Goal: Task Accomplishment & Management: Manage account settings

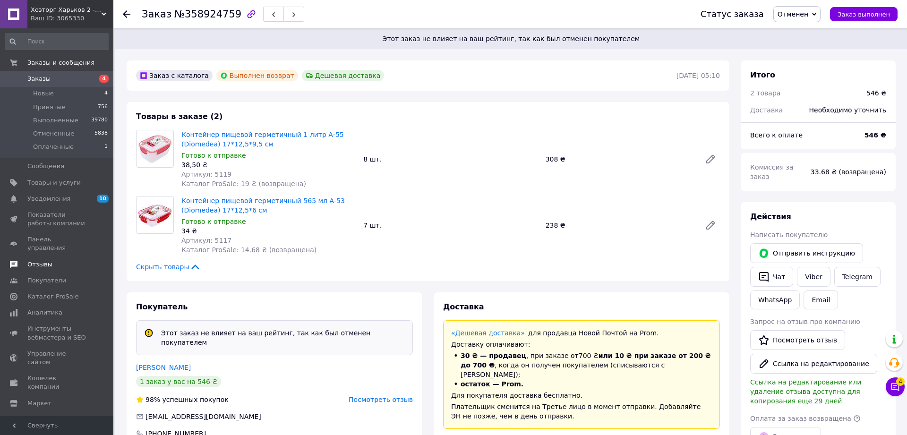
click at [64, 260] on span "Отзывы" at bounding box center [57, 264] width 60 height 9
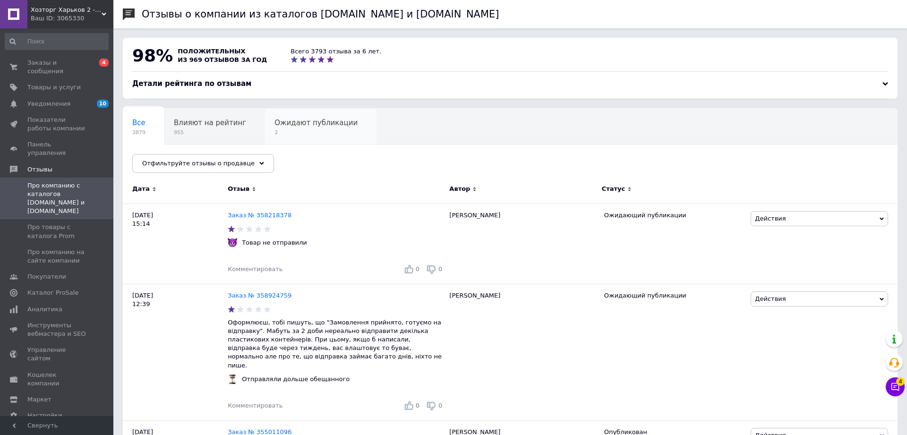
click at [279, 126] on span "Ожидают публикации" at bounding box center [316, 123] width 83 height 9
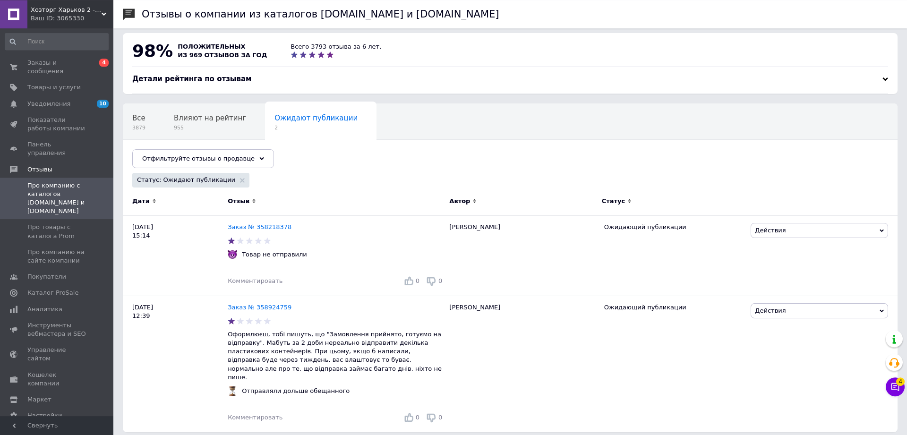
scroll to position [5, 0]
click at [781, 310] on span "Действия" at bounding box center [770, 310] width 31 height 7
click at [731, 313] on div "Ожидающий публикации" at bounding box center [674, 364] width 149 height 137
click at [770, 229] on span "Действия" at bounding box center [770, 229] width 31 height 7
click at [270, 308] on link "Заказ № 358924759" at bounding box center [260, 306] width 64 height 7
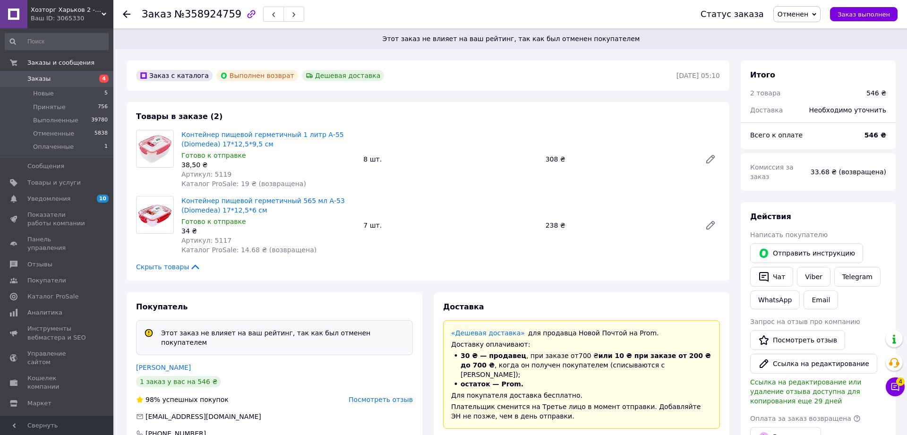
scroll to position [48, 0]
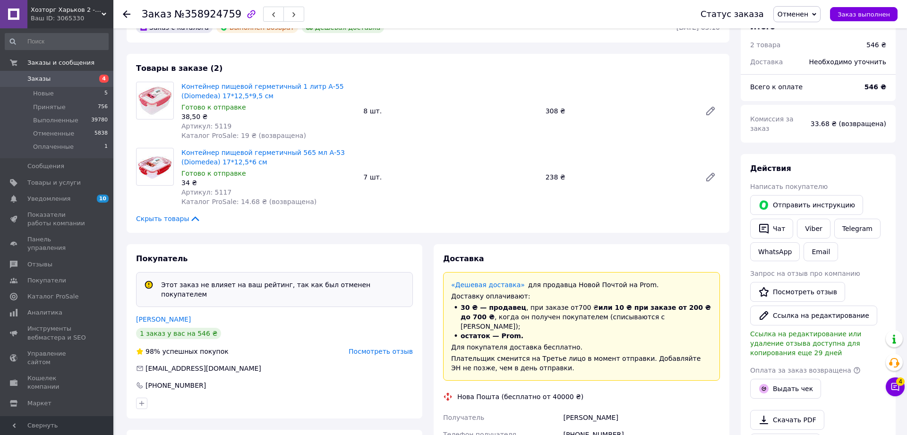
click at [393, 347] on div "Посмотреть отзыв" at bounding box center [381, 351] width 64 height 9
click at [393, 348] on span "Посмотреть отзыв" at bounding box center [381, 352] width 64 height 8
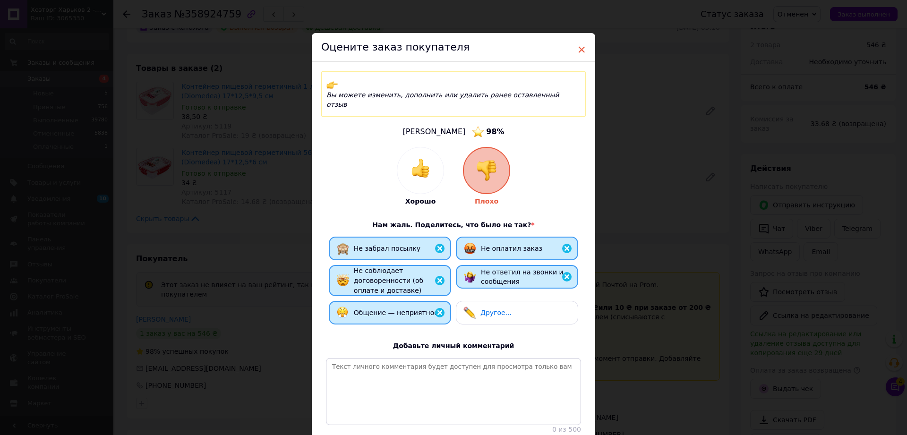
click at [581, 52] on span "×" at bounding box center [581, 50] width 9 height 16
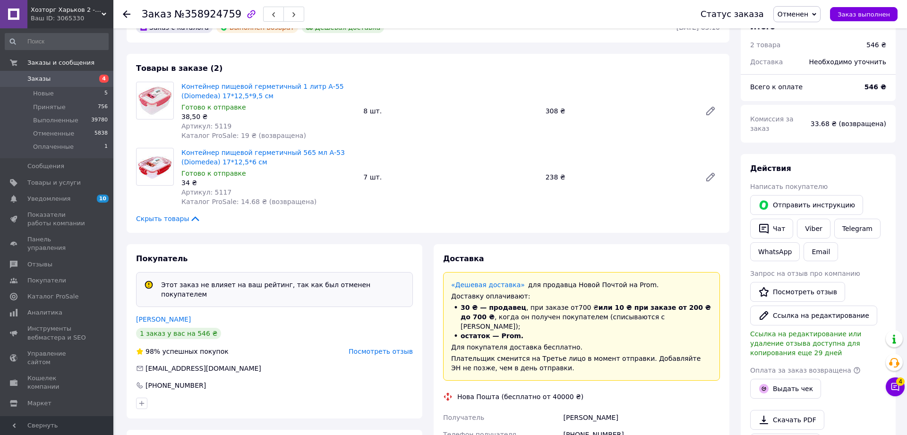
click at [89, 16] on div "Ваш ID: 3065330" at bounding box center [72, 18] width 83 height 9
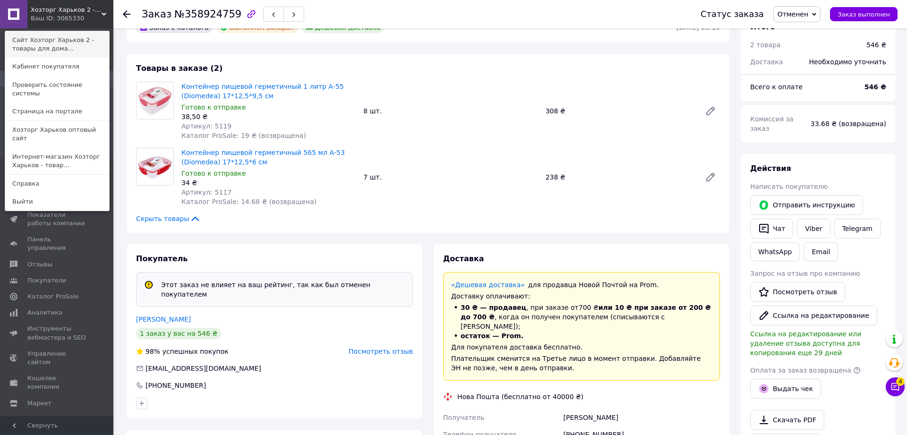
click at [77, 52] on link "Сайт Хозторг Харьков 2 - товары для дома..." at bounding box center [57, 44] width 104 height 26
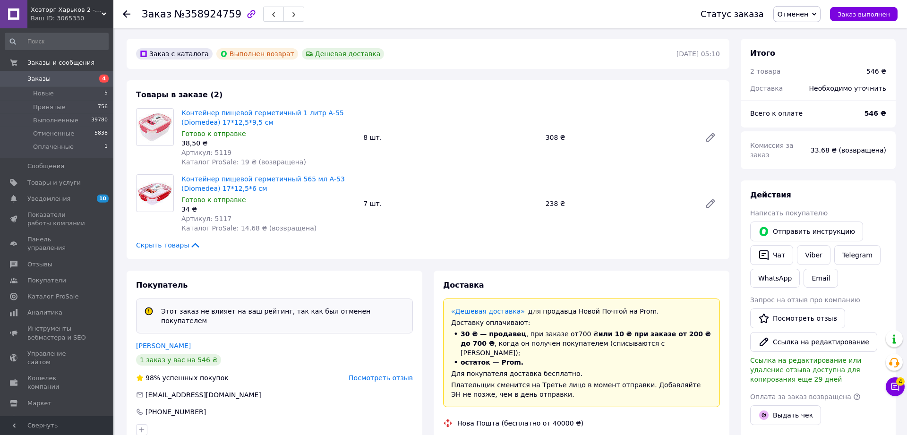
scroll to position [0, 0]
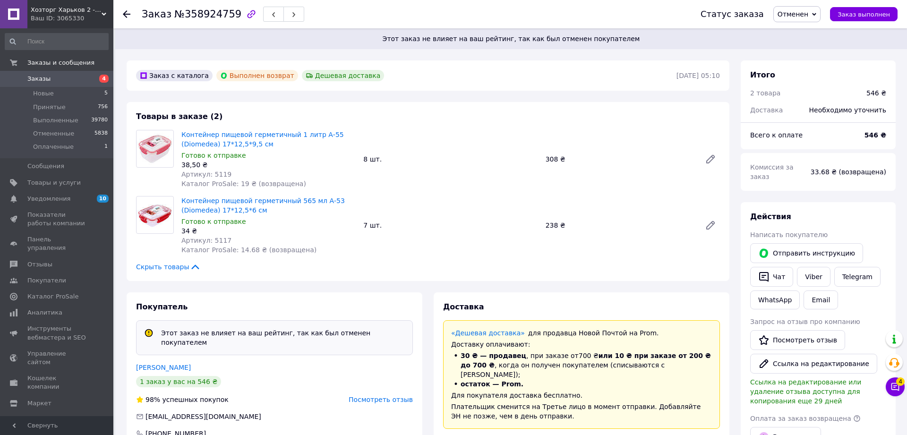
click at [66, 79] on span "Заказы" at bounding box center [57, 79] width 60 height 9
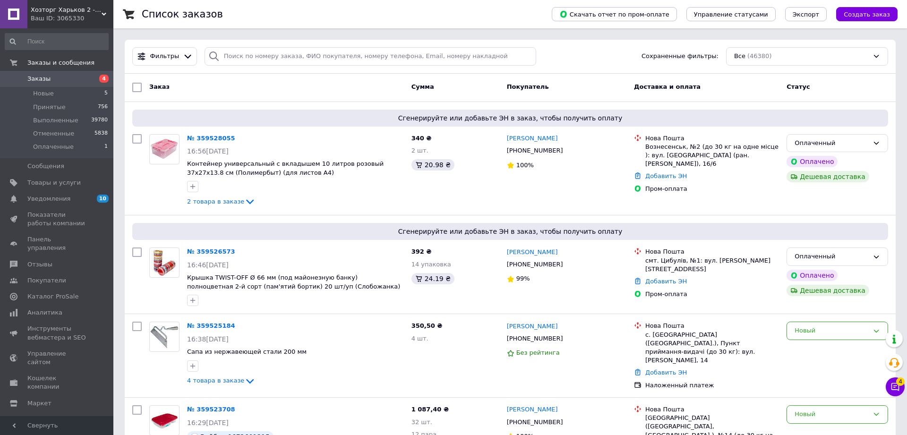
click at [103, 13] on icon at bounding box center [104, 14] width 5 height 5
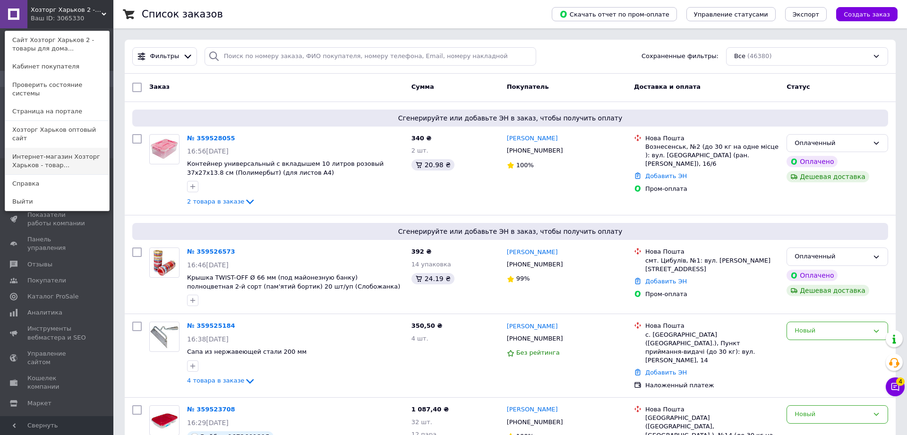
click at [88, 148] on link "Интернет-магазин Хозторг Харьков - товар..." at bounding box center [57, 161] width 104 height 26
